Goal: Transaction & Acquisition: Purchase product/service

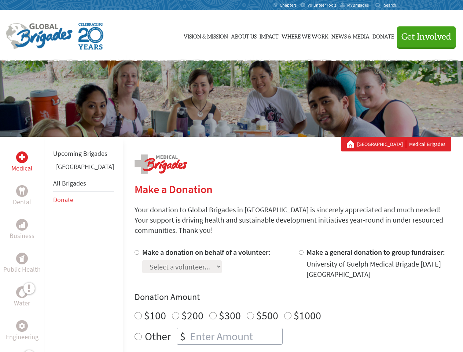
click at [405, 5] on div "Search for:" at bounding box center [389, 5] width 29 height 6
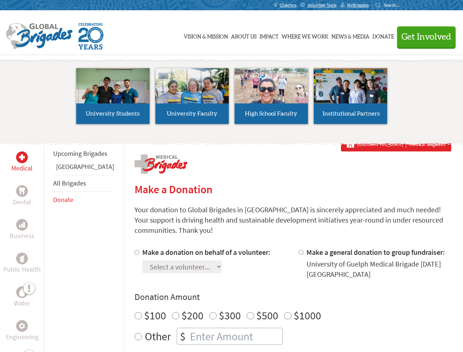
click at [423, 37] on span "Get Involved" at bounding box center [426, 37] width 50 height 9
click at [232, 99] on li "High School Faculty" at bounding box center [271, 95] width 79 height 67
click at [48, 244] on div "Upcoming Brigades Panama All Brigades Donate" at bounding box center [83, 313] width 79 height 352
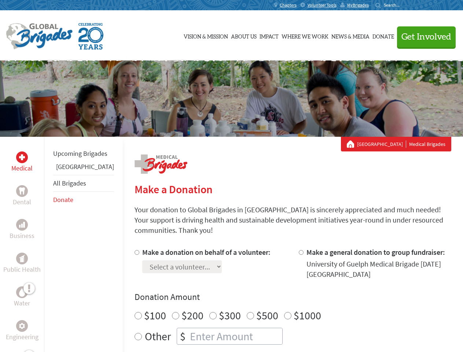
click at [280, 294] on div "Donation Amount $100 $200 $300 $500 $1000 Other $" at bounding box center [293, 318] width 317 height 54
click at [135, 250] on input "Make a donation on behalf of a volunteer:" at bounding box center [137, 252] width 5 height 5
radio input "true"
click at [299, 250] on input "Make a general donation to group fundraiser:" at bounding box center [301, 252] width 5 height 5
radio input "true"
